Goal: Task Accomplishment & Management: Manage account settings

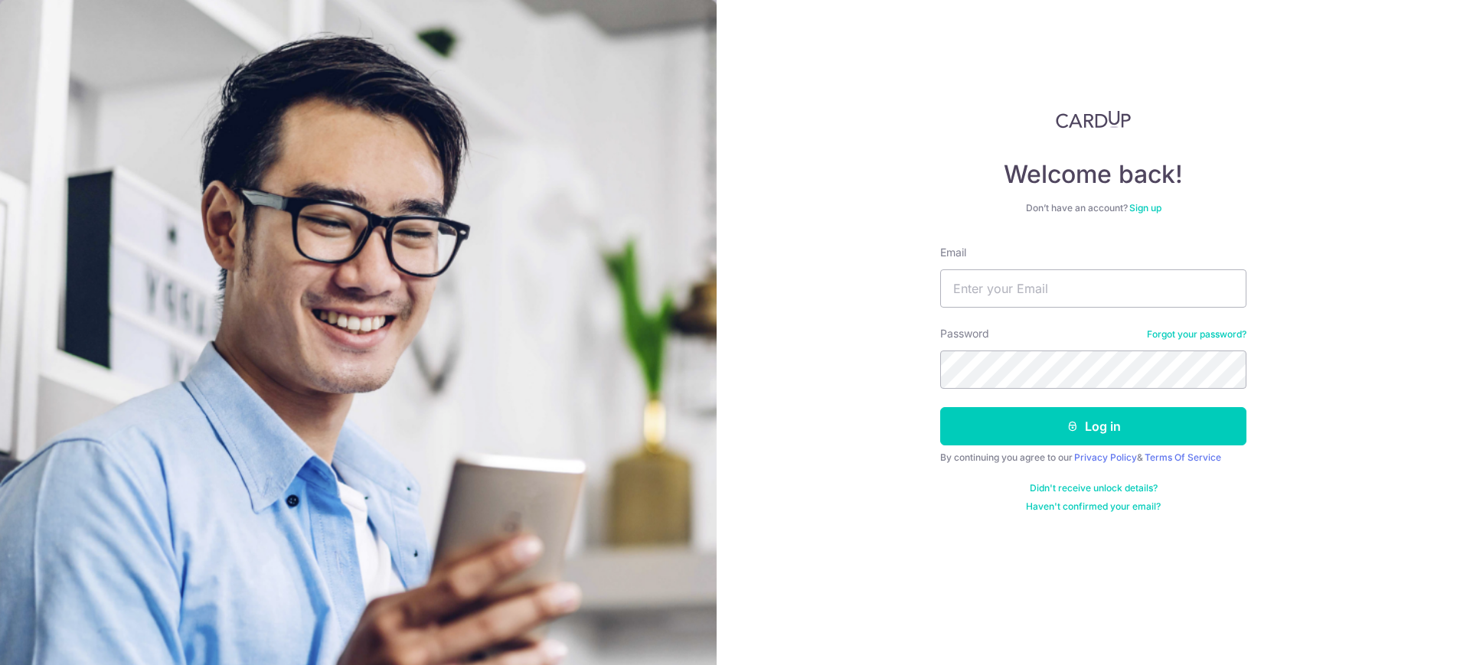
click at [1312, 283] on div "Welcome back! Don’t have an account? Sign up Email Password Forgot your passwor…" at bounding box center [1093, 332] width 753 height 665
click at [1211, 296] on input "Email" at bounding box center [1093, 289] width 306 height 38
type input "c"
type input "d"
type input "p"
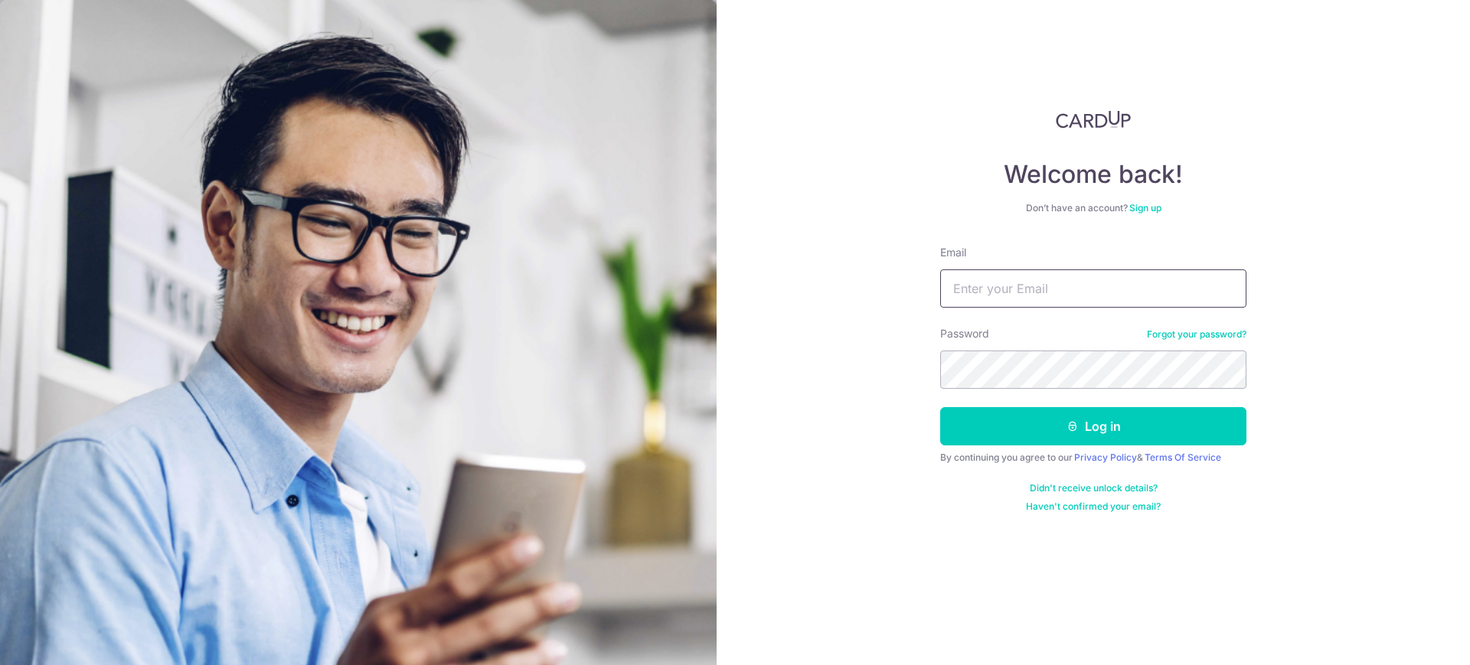
type input "d"
type input "c"
type input "[EMAIL_ADDRESS][DOMAIN_NAME]"
click at [940, 407] on button "Log in" at bounding box center [1093, 426] width 306 height 38
